Goal: Information Seeking & Learning: Learn about a topic

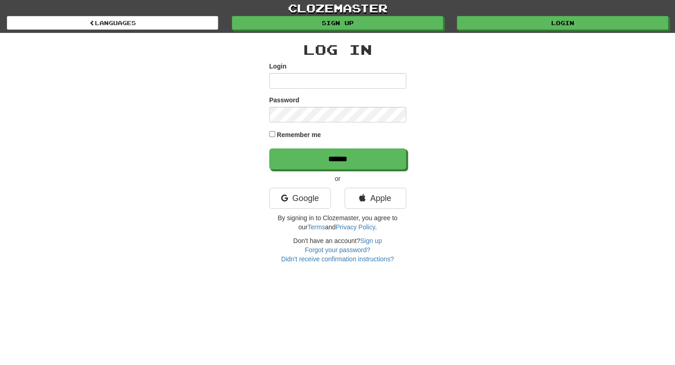
click at [320, 80] on input "Login" at bounding box center [337, 81] width 137 height 16
type input "**********"
click at [269, 148] on input "******" at bounding box center [337, 158] width 137 height 21
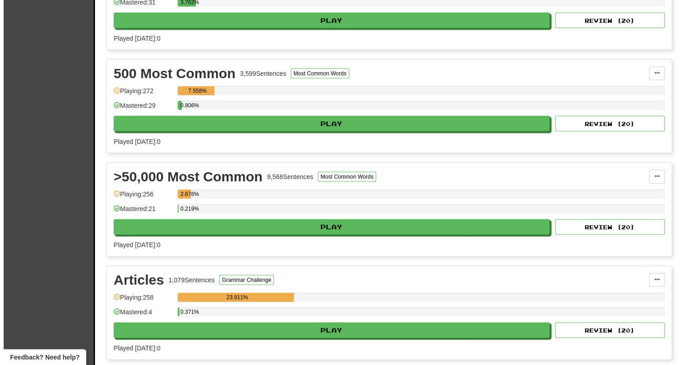
scroll to position [1100, 0]
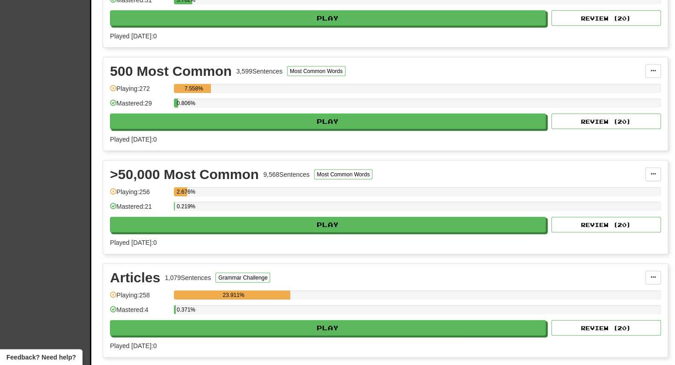
click at [333, 204] on div "0.219%" at bounding box center [417, 209] width 487 height 15
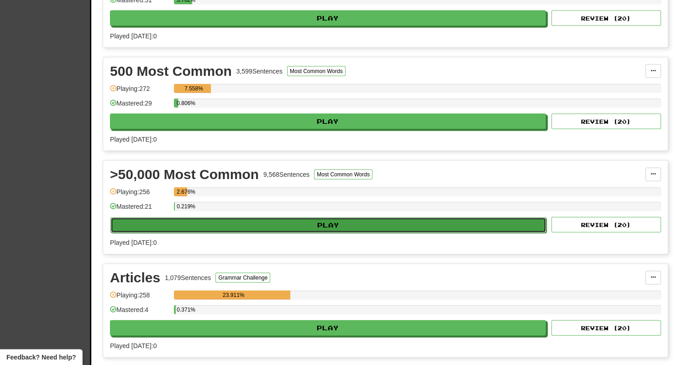
click at [325, 217] on button "Play" at bounding box center [328, 225] width 436 height 16
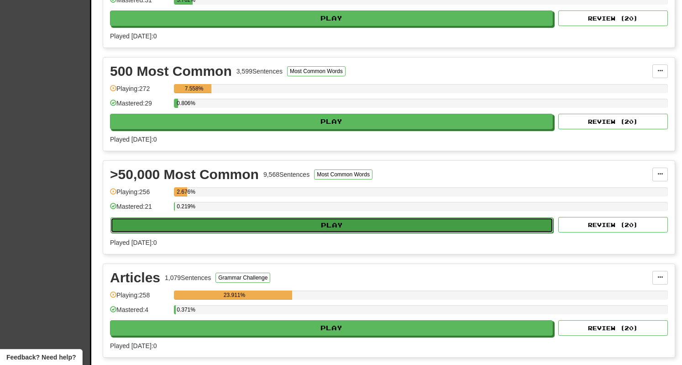
select select "**"
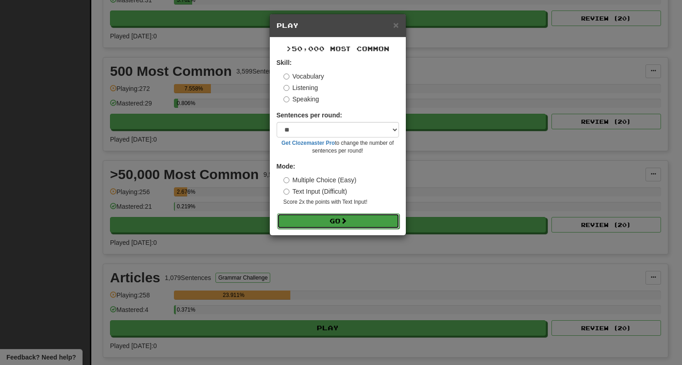
click at [339, 215] on button "Go" at bounding box center [338, 221] width 122 height 16
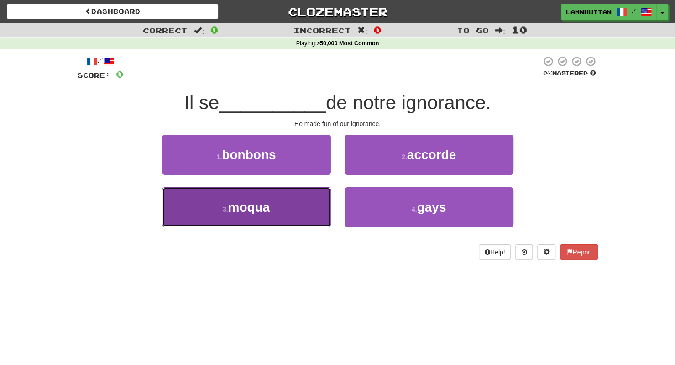
click at [300, 211] on button "3 . moqua" at bounding box center [246, 207] width 169 height 40
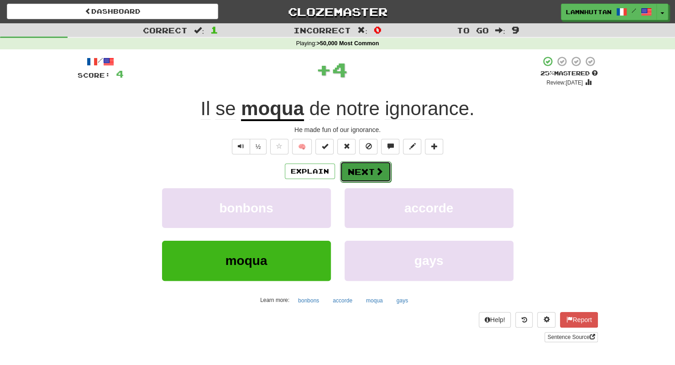
click at [372, 170] on button "Next" at bounding box center [365, 171] width 51 height 21
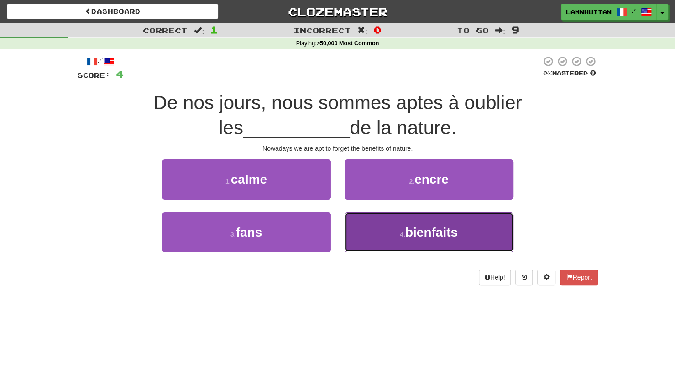
click at [375, 231] on button "4 . bienfaits" at bounding box center [429, 232] width 169 height 40
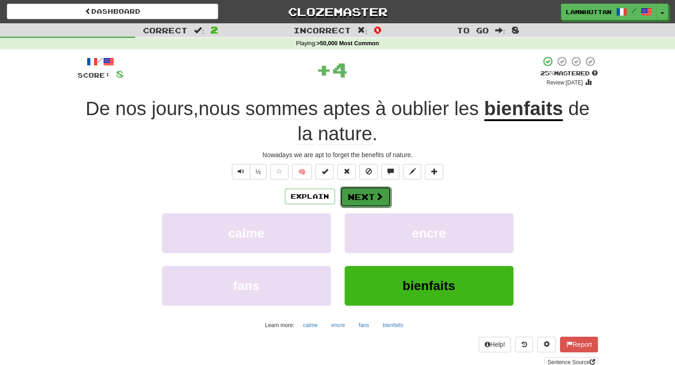
click at [356, 201] on button "Next" at bounding box center [365, 196] width 51 height 21
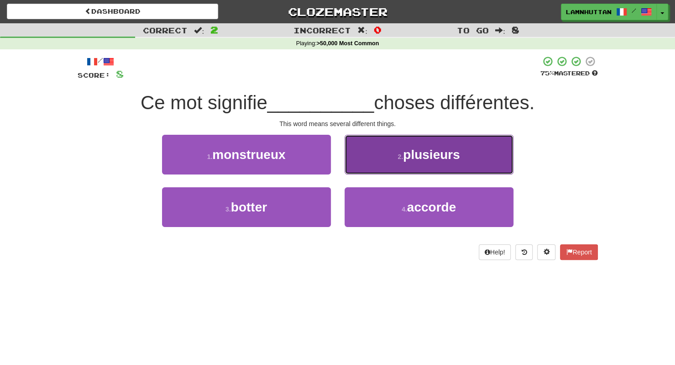
click at [405, 171] on button "2 . plusieurs" at bounding box center [429, 155] width 169 height 40
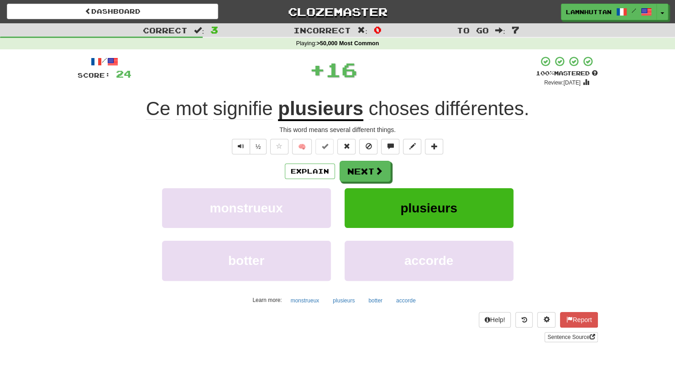
click at [362, 183] on div "Explain Next monstrueux plusieurs botter accorde Learn more: monstrueux plusieu…" at bounding box center [338, 234] width 520 height 147
click at [366, 177] on button "Next" at bounding box center [365, 171] width 51 height 21
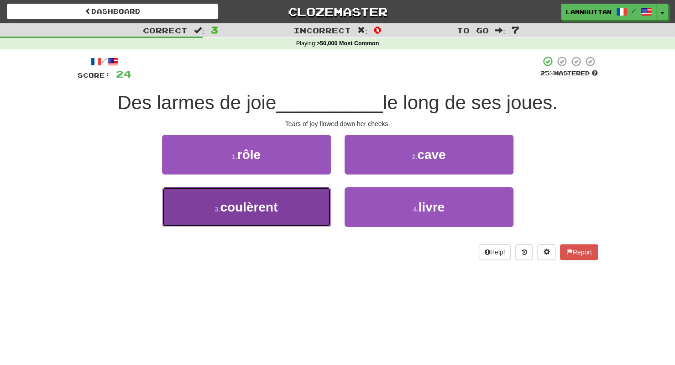
click at [278, 209] on span "coulèrent" at bounding box center [249, 207] width 58 height 14
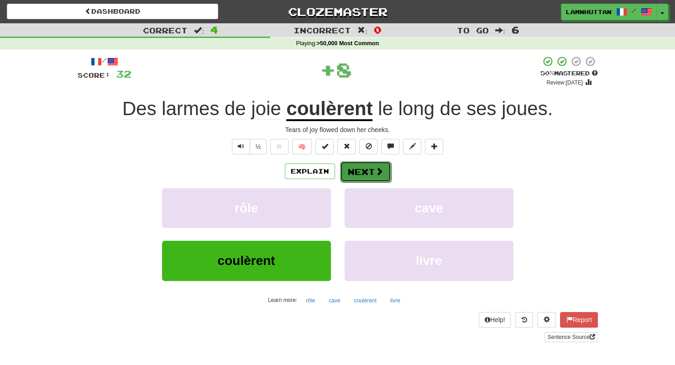
click at [357, 178] on button "Next" at bounding box center [365, 171] width 51 height 21
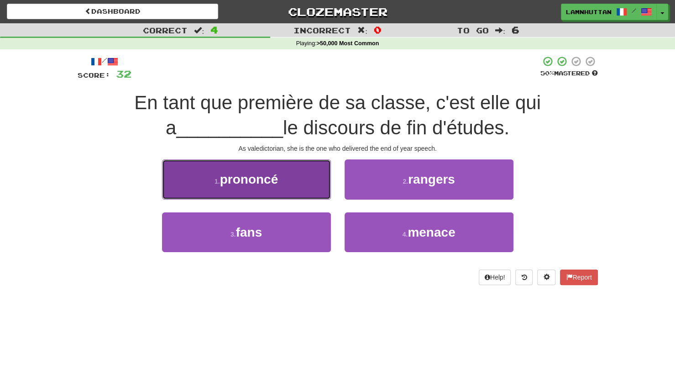
click at [300, 191] on button "1 . prononcé" at bounding box center [246, 179] width 169 height 40
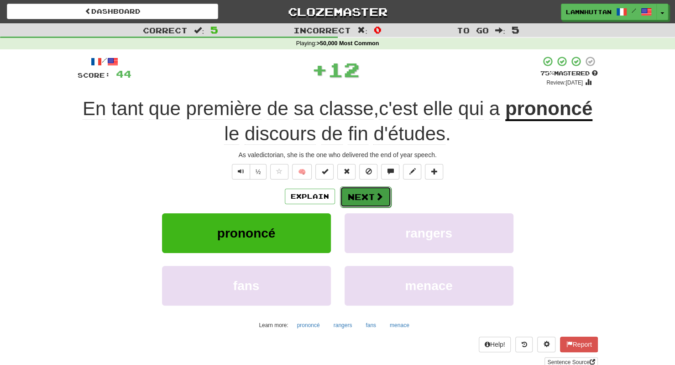
click at [364, 191] on button "Next" at bounding box center [365, 196] width 51 height 21
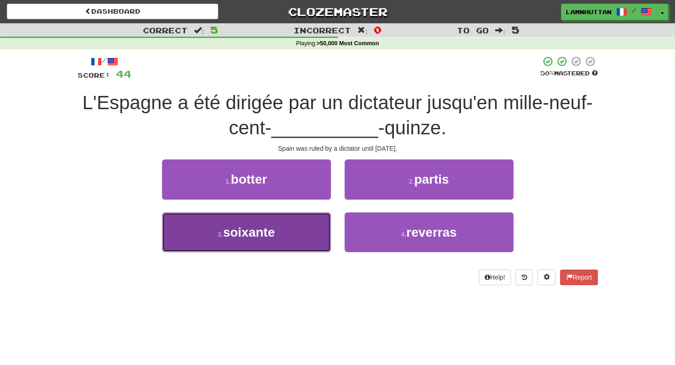
click at [280, 226] on button "3 . soixante" at bounding box center [246, 232] width 169 height 40
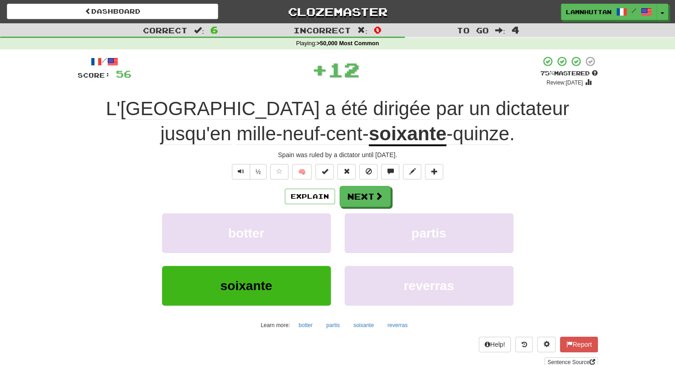
click at [344, 210] on div "Explain Next botter partis soixante reverras Learn more: botter partis soixante…" at bounding box center [338, 259] width 520 height 147
click at [351, 203] on button "Next" at bounding box center [365, 196] width 51 height 21
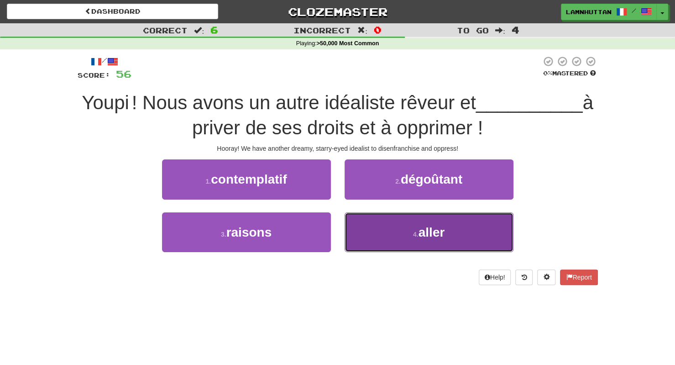
click at [388, 243] on button "4 . aller" at bounding box center [429, 232] width 169 height 40
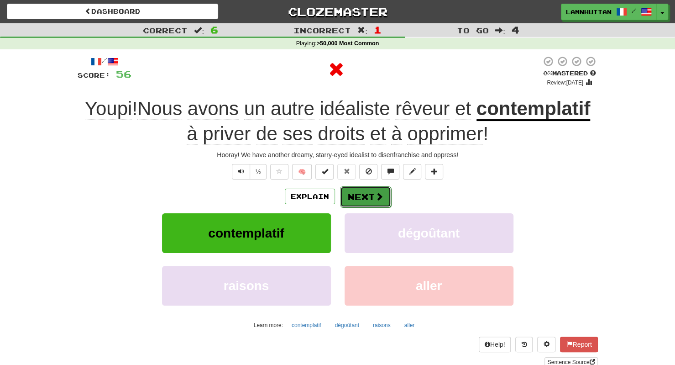
click at [356, 195] on button "Next" at bounding box center [365, 196] width 51 height 21
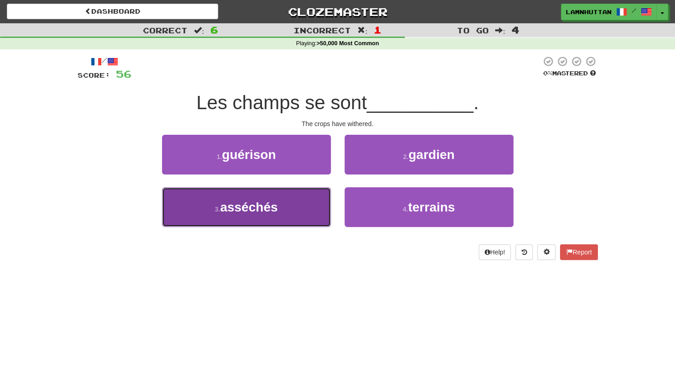
click at [272, 207] on span "asséchés" at bounding box center [249, 207] width 58 height 14
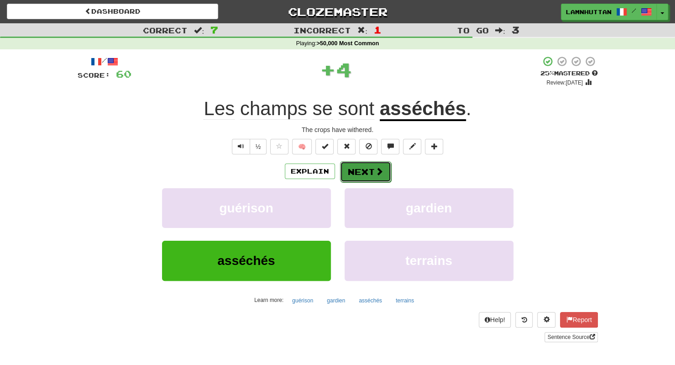
click at [347, 178] on button "Next" at bounding box center [365, 171] width 51 height 21
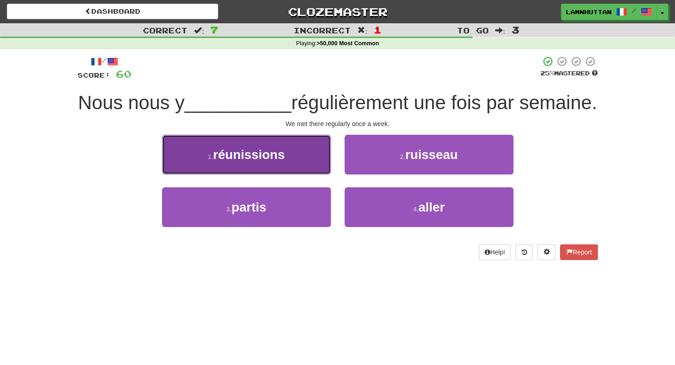
click at [321, 174] on button "1 . réunissions" at bounding box center [246, 155] width 169 height 40
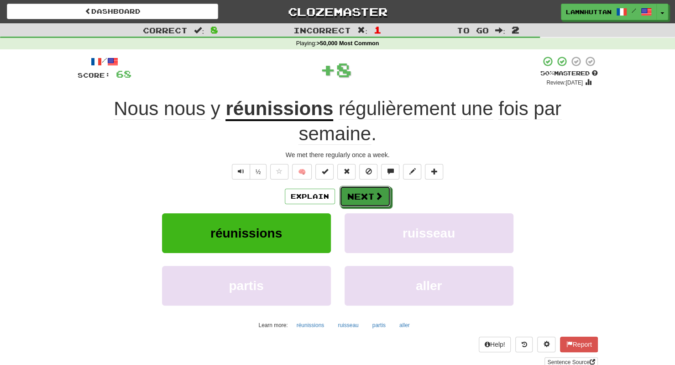
click at [359, 196] on button "Next" at bounding box center [365, 196] width 51 height 21
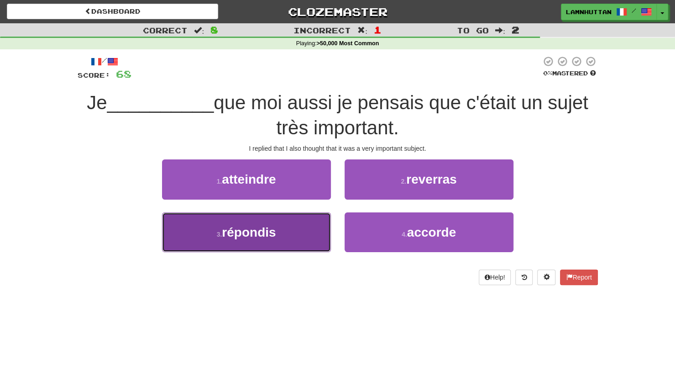
click at [330, 222] on button "3 . répondis" at bounding box center [246, 232] width 169 height 40
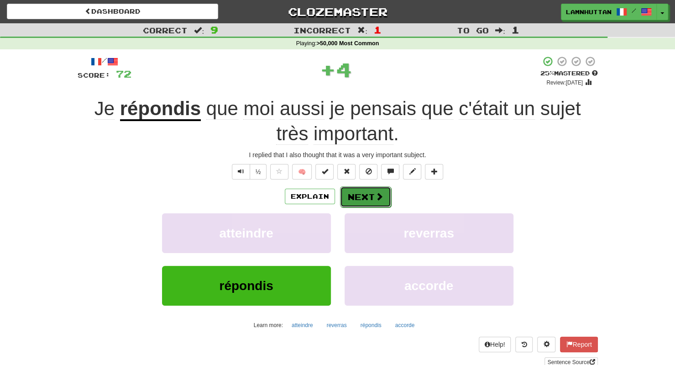
click at [364, 204] on button "Next" at bounding box center [365, 196] width 51 height 21
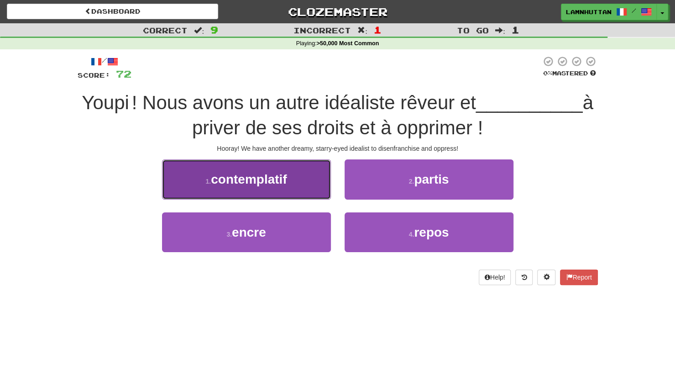
click at [294, 184] on button "1 . contemplatif" at bounding box center [246, 179] width 169 height 40
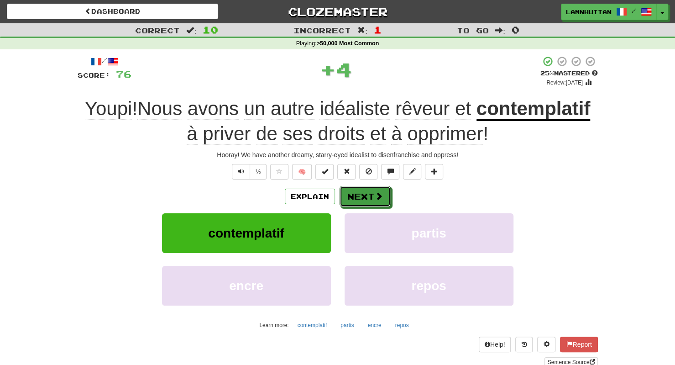
click at [353, 195] on button "Next" at bounding box center [365, 196] width 51 height 21
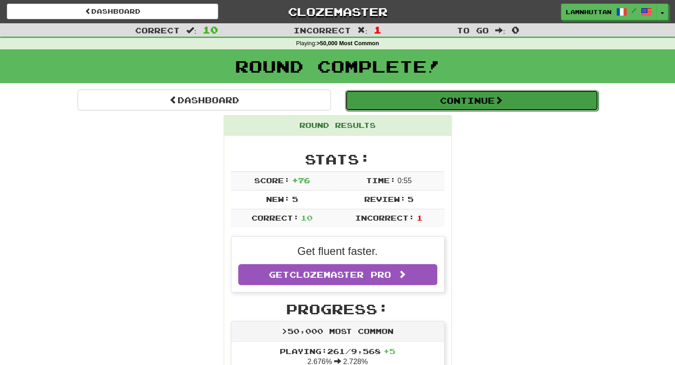
click at [449, 105] on button "Continue" at bounding box center [471, 100] width 253 height 21
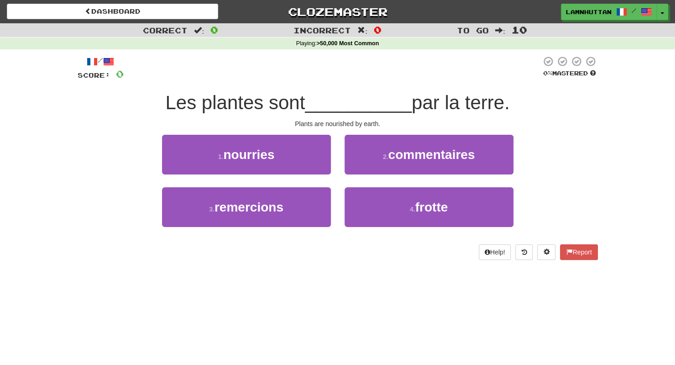
click at [308, 179] on div "1 . nourries" at bounding box center [246, 161] width 183 height 52
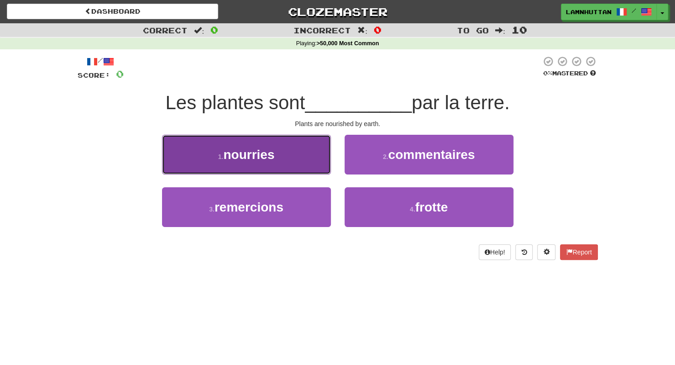
click at [297, 166] on button "1 . nourries" at bounding box center [246, 155] width 169 height 40
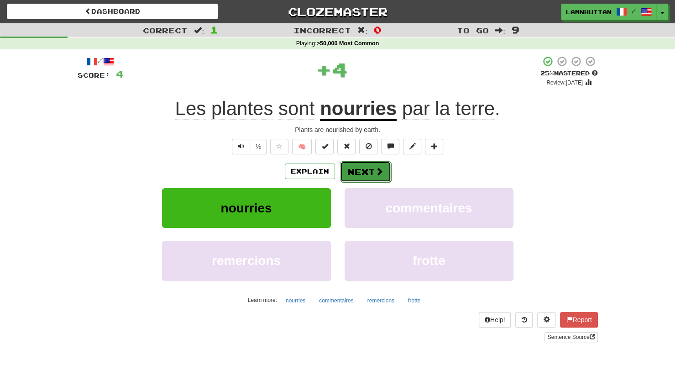
click at [348, 173] on button "Next" at bounding box center [365, 171] width 51 height 21
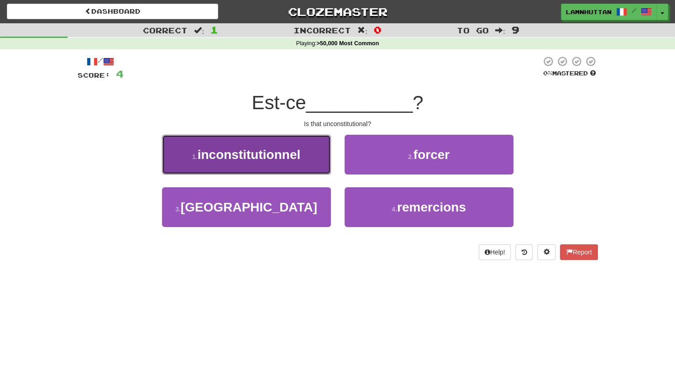
click at [308, 163] on button "1 . inconstitutionnel" at bounding box center [246, 155] width 169 height 40
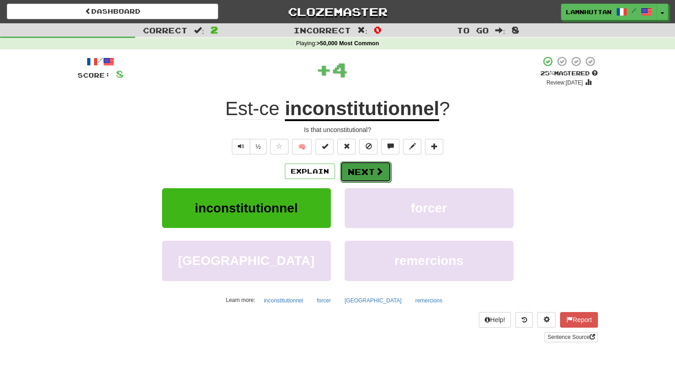
click at [358, 168] on button "Next" at bounding box center [365, 171] width 51 height 21
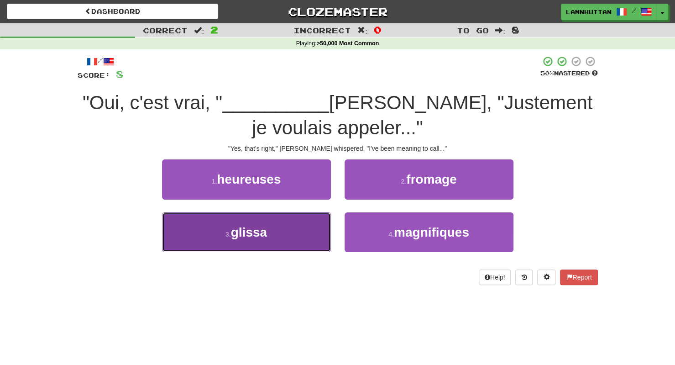
click at [312, 221] on button "3 . glissa" at bounding box center [246, 232] width 169 height 40
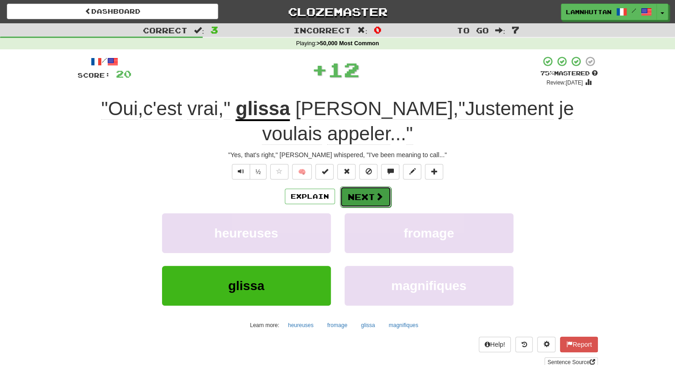
click at [384, 194] on button "Next" at bounding box center [365, 196] width 51 height 21
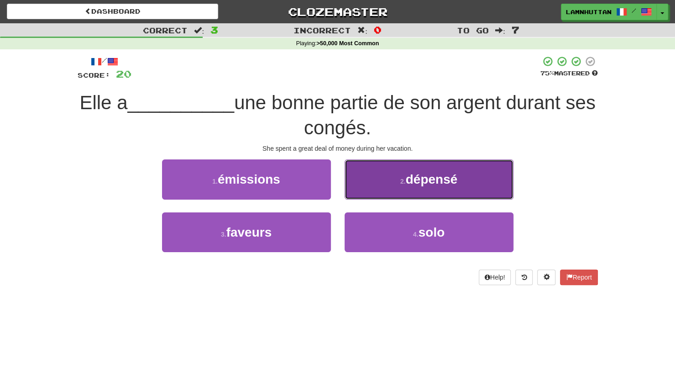
click at [431, 182] on span "dépensé" at bounding box center [432, 179] width 52 height 14
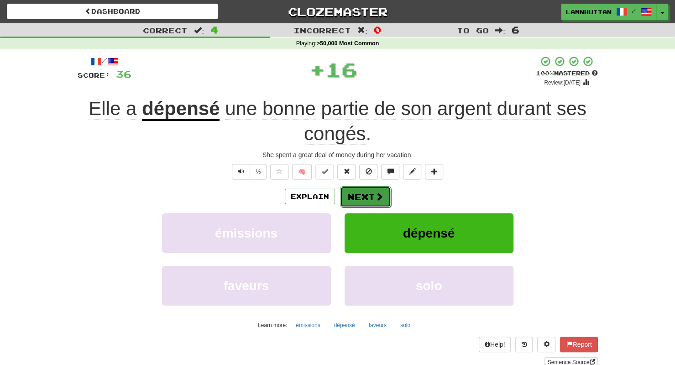
click at [383, 190] on button "Next" at bounding box center [365, 196] width 51 height 21
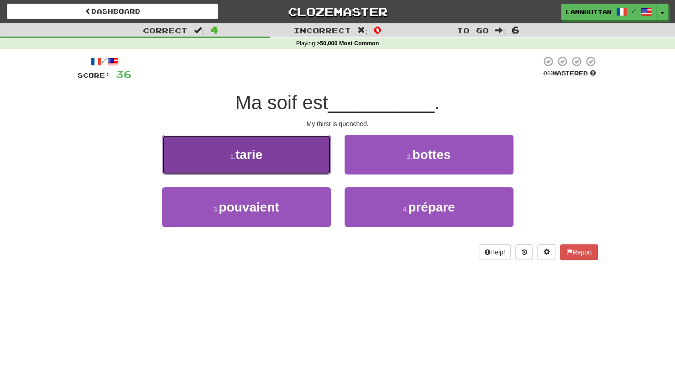
click at [295, 160] on button "1 . tarie" at bounding box center [246, 155] width 169 height 40
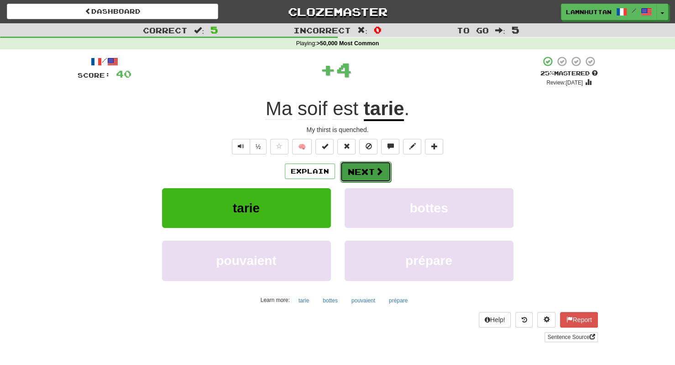
click at [388, 168] on button "Next" at bounding box center [365, 171] width 51 height 21
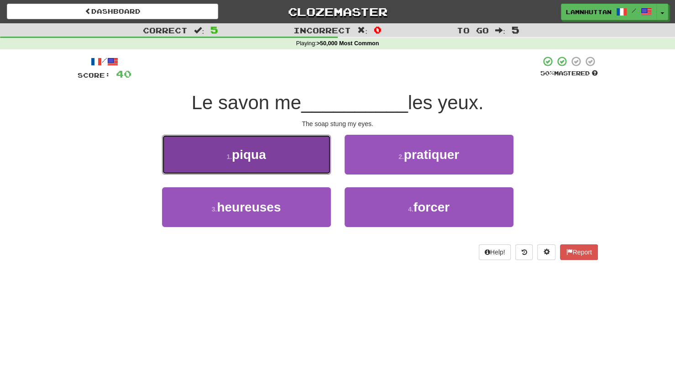
click at [259, 152] on span "piqua" at bounding box center [249, 154] width 34 height 14
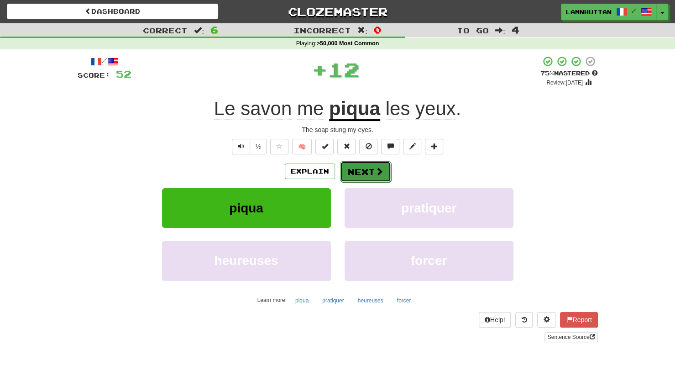
click at [356, 181] on button "Next" at bounding box center [365, 171] width 51 height 21
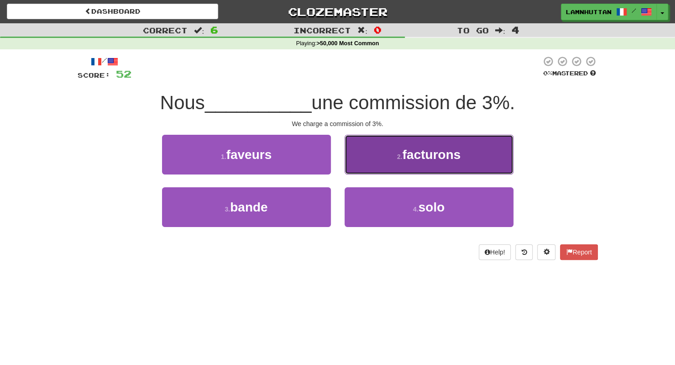
click at [397, 159] on small "2 ." at bounding box center [399, 156] width 5 height 7
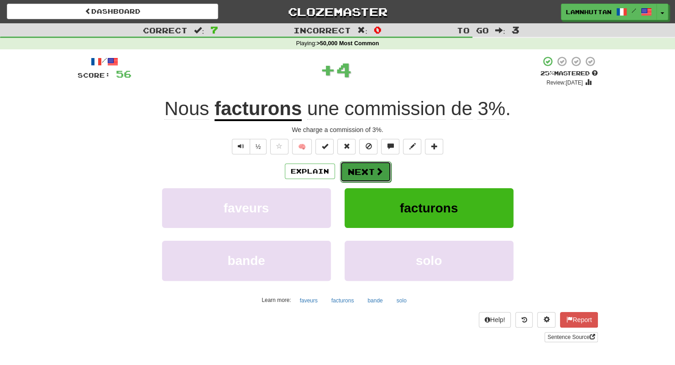
click at [370, 169] on button "Next" at bounding box center [365, 171] width 51 height 21
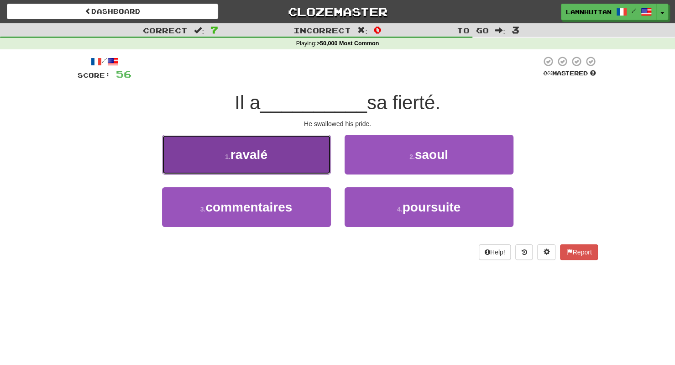
click at [263, 157] on span "ravalé" at bounding box center [249, 154] width 37 height 14
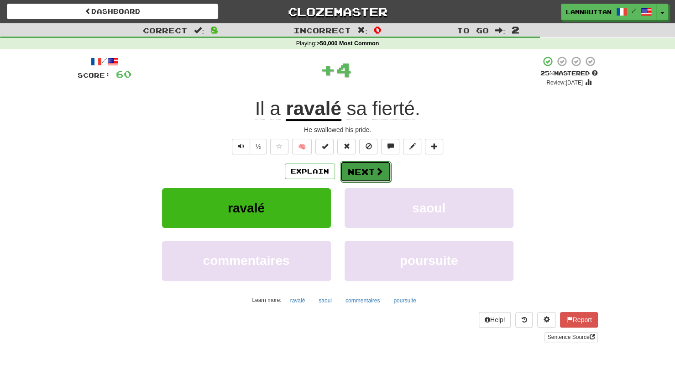
click at [347, 168] on button "Next" at bounding box center [365, 171] width 51 height 21
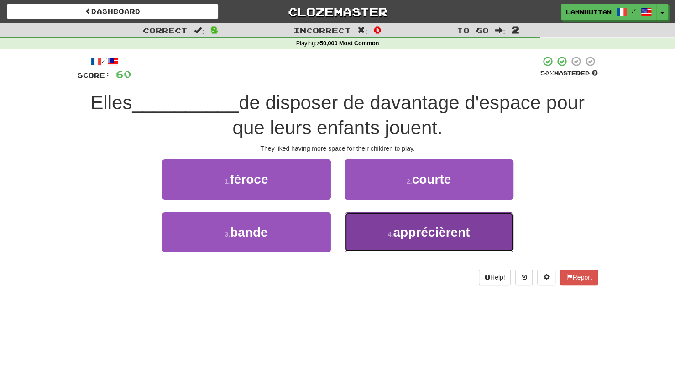
click at [417, 237] on span "apprécièrent" at bounding box center [431, 232] width 77 height 14
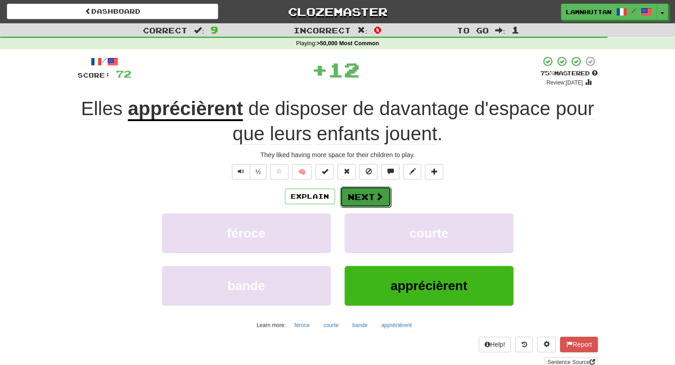
click at [372, 200] on button "Next" at bounding box center [365, 196] width 51 height 21
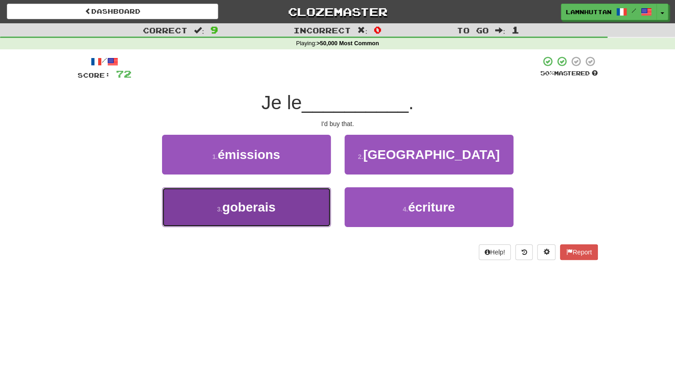
click at [288, 210] on button "3 . goberais" at bounding box center [246, 207] width 169 height 40
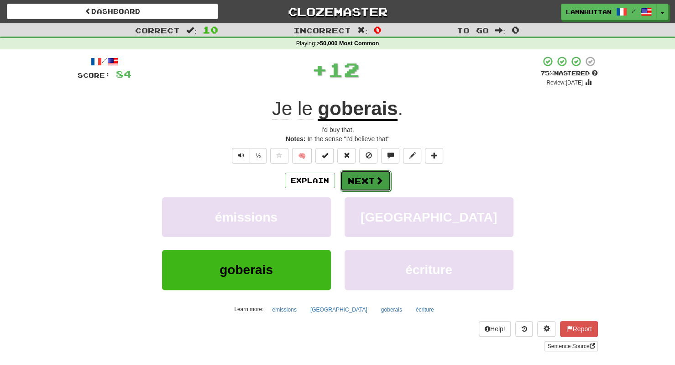
click at [360, 176] on button "Next" at bounding box center [365, 180] width 51 height 21
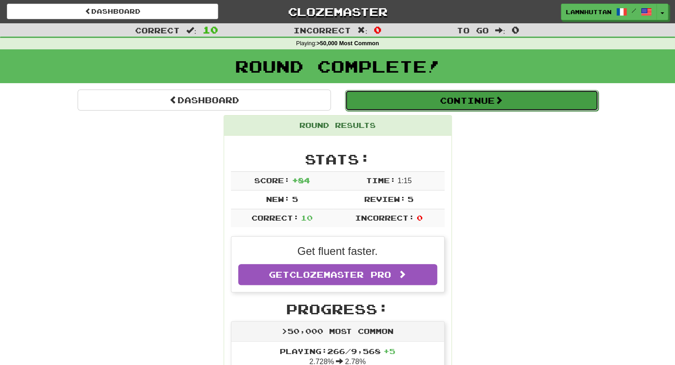
click at [448, 99] on button "Continue" at bounding box center [471, 100] width 253 height 21
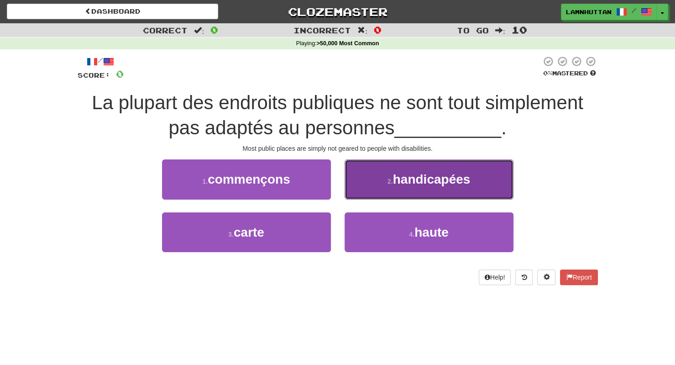
click at [451, 188] on button "2 . handicapées" at bounding box center [429, 179] width 169 height 40
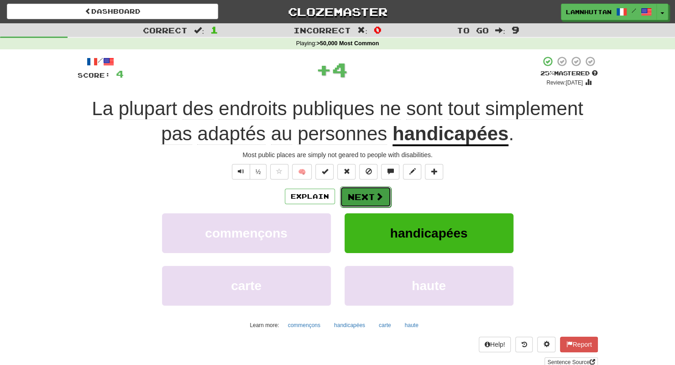
click at [376, 195] on span at bounding box center [379, 196] width 8 height 8
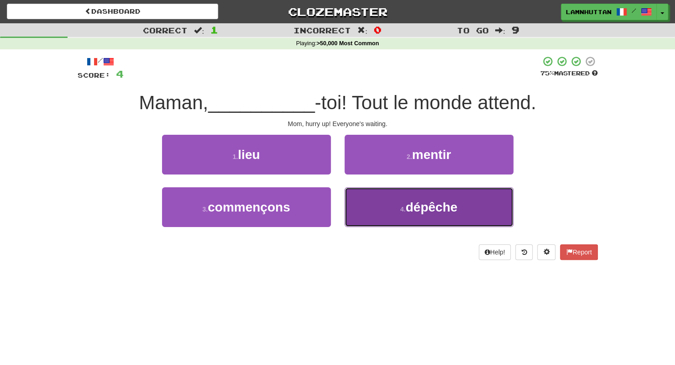
click at [391, 210] on button "4 . dépêche" at bounding box center [429, 207] width 169 height 40
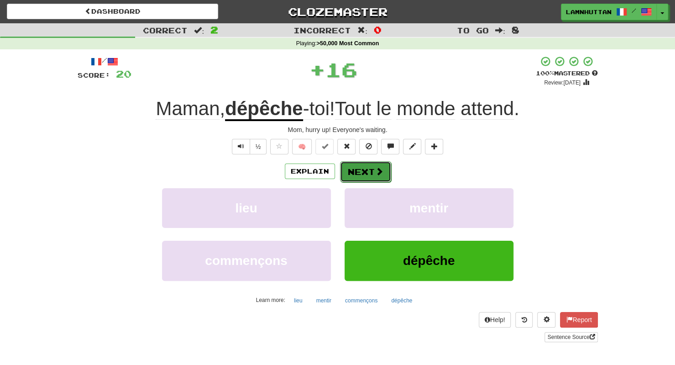
click at [361, 170] on button "Next" at bounding box center [365, 171] width 51 height 21
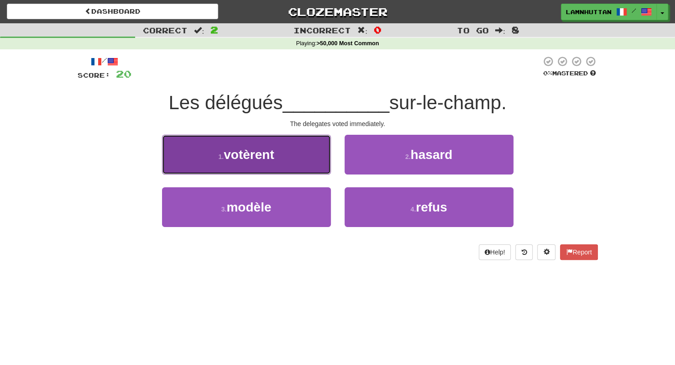
click at [304, 173] on button "1 . votèrent" at bounding box center [246, 155] width 169 height 40
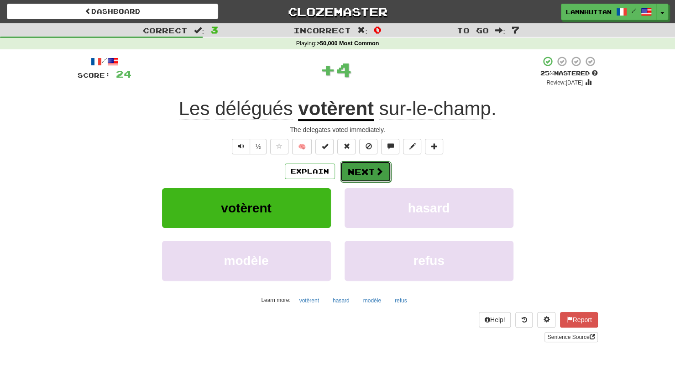
click at [362, 175] on button "Next" at bounding box center [365, 171] width 51 height 21
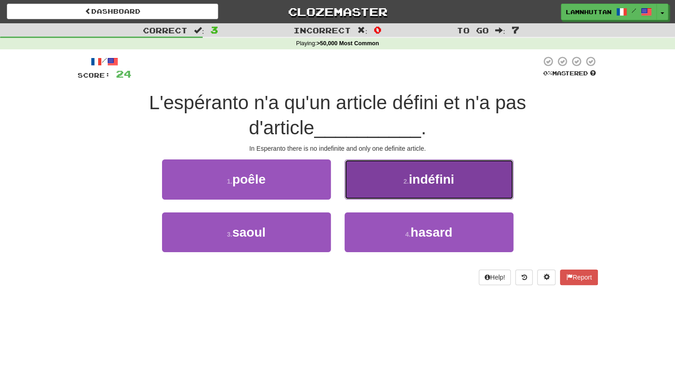
click at [431, 187] on button "2 . indéfini" at bounding box center [429, 179] width 169 height 40
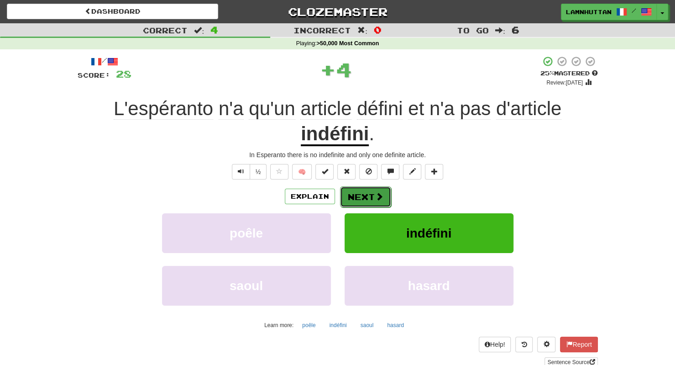
click at [371, 194] on button "Next" at bounding box center [365, 196] width 51 height 21
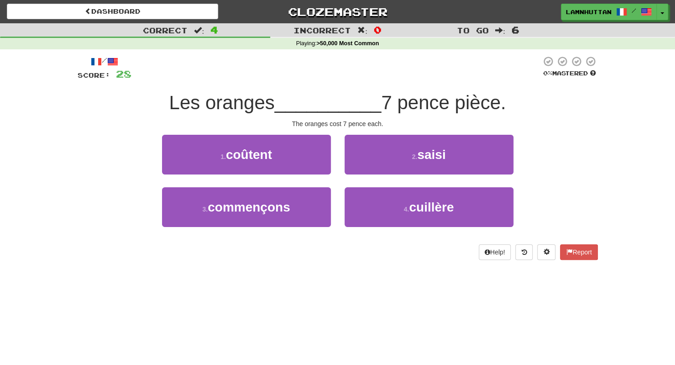
click at [311, 176] on div "1 . coûtent" at bounding box center [246, 161] width 183 height 52
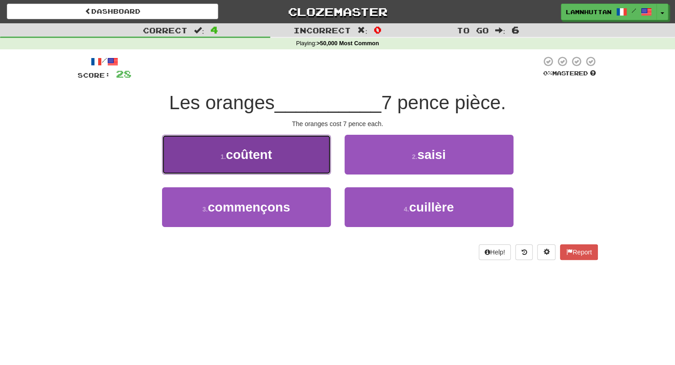
click at [314, 168] on button "1 . coûtent" at bounding box center [246, 155] width 169 height 40
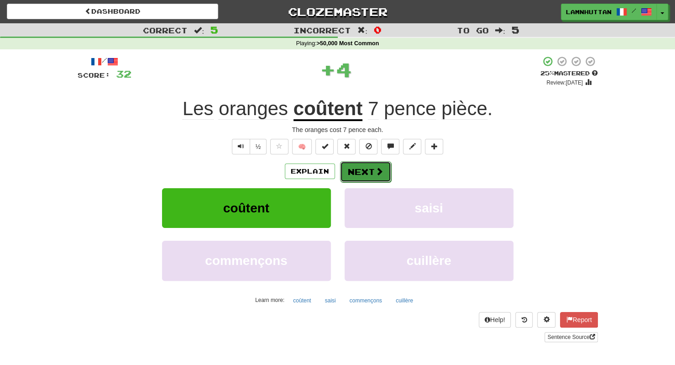
click at [375, 163] on button "Next" at bounding box center [365, 171] width 51 height 21
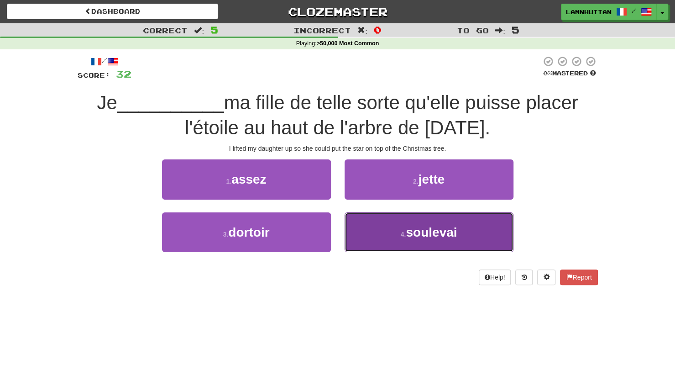
click at [377, 236] on button "4 . soulevai" at bounding box center [429, 232] width 169 height 40
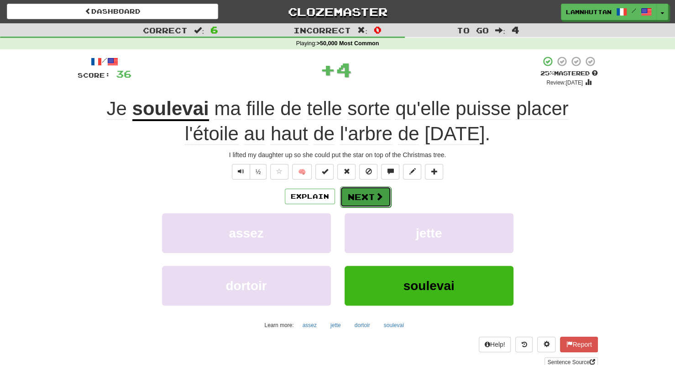
click at [384, 192] on button "Next" at bounding box center [365, 196] width 51 height 21
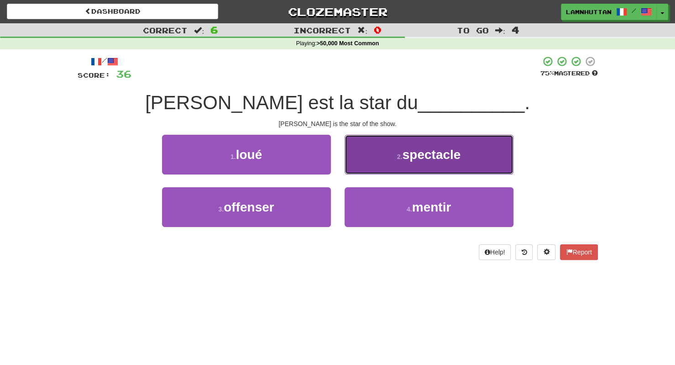
click at [416, 157] on span "spectacle" at bounding box center [432, 154] width 58 height 14
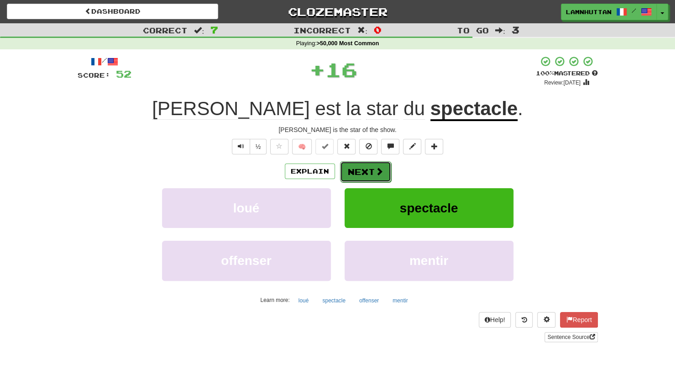
click at [376, 167] on span at bounding box center [379, 171] width 8 height 8
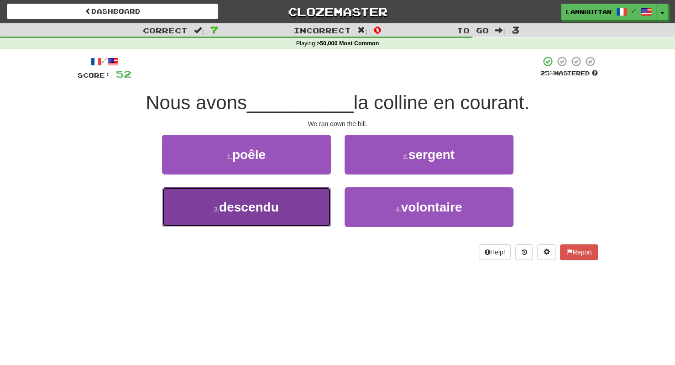
click at [301, 206] on button "3 . descendu" at bounding box center [246, 207] width 169 height 40
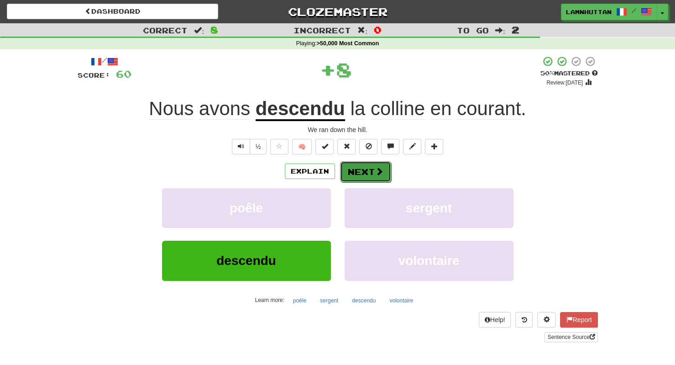
click at [372, 167] on button "Next" at bounding box center [365, 171] width 51 height 21
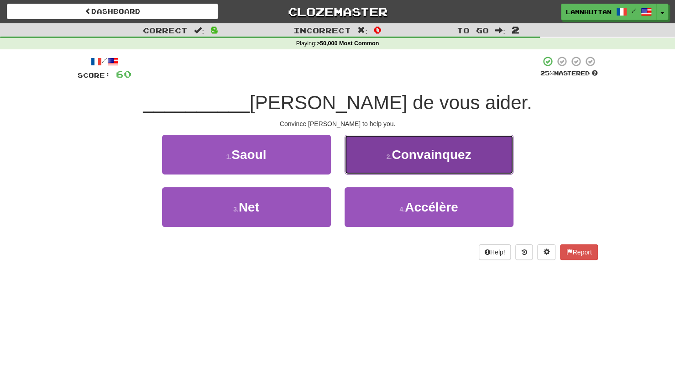
click at [420, 161] on span "Convainquez" at bounding box center [431, 154] width 79 height 14
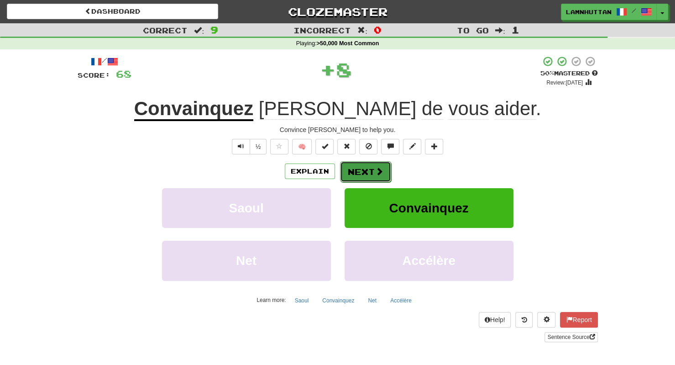
click at [365, 171] on button "Next" at bounding box center [365, 171] width 51 height 21
